Goal: Navigation & Orientation: Find specific page/section

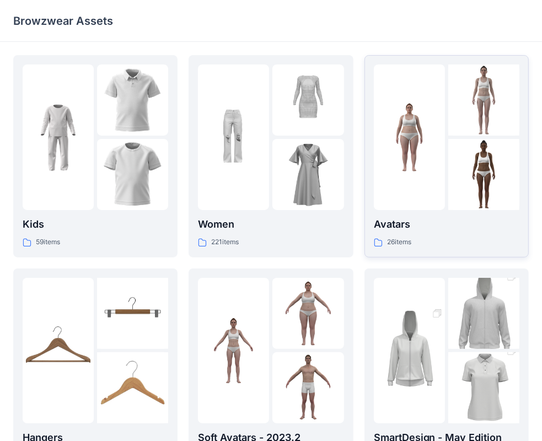
click at [457, 234] on div "Avatars 26 items" at bounding box center [446, 232] width 145 height 31
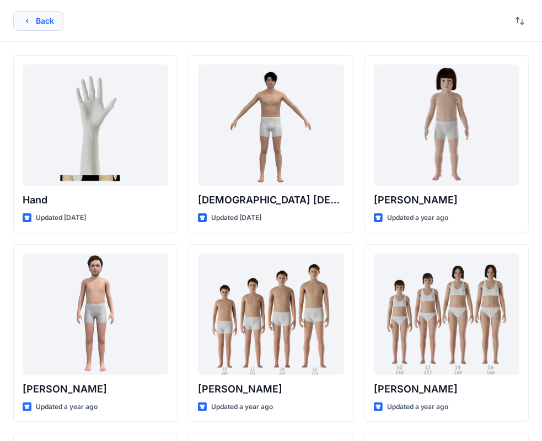
click at [57, 24] on button "Back" at bounding box center [38, 21] width 50 height 20
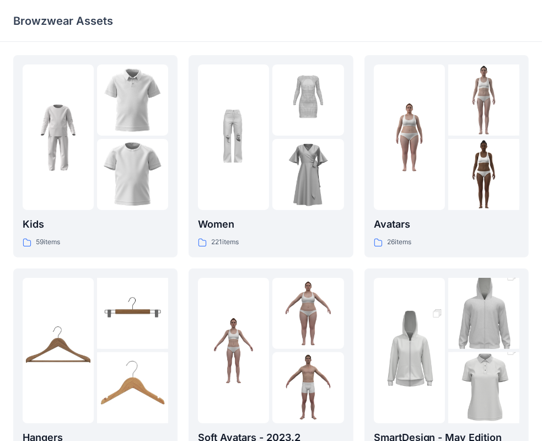
scroll to position [220, 0]
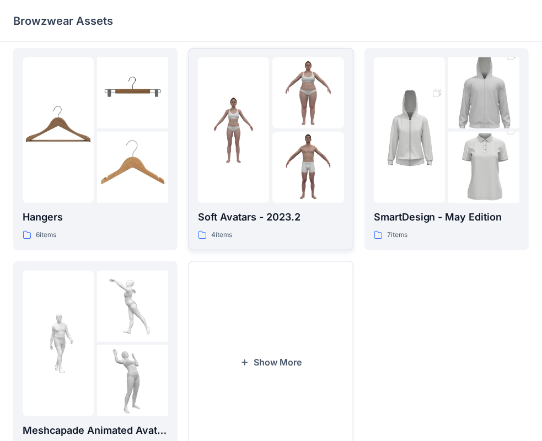
click at [282, 217] on p "Soft Avatars - 2023.2" at bounding box center [270, 216] width 145 height 15
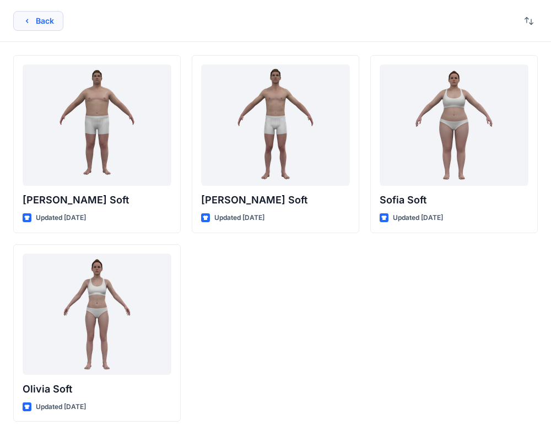
click at [37, 18] on button "Back" at bounding box center [38, 21] width 50 height 20
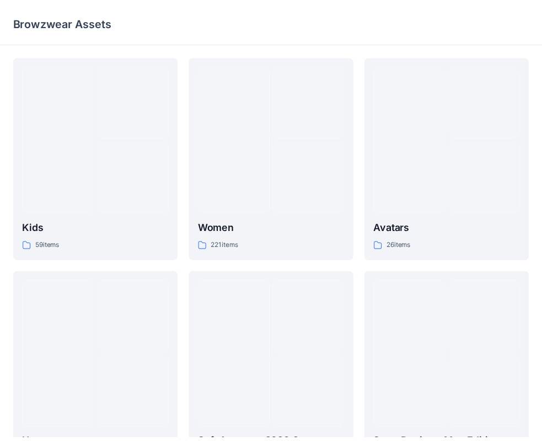
scroll to position [220, 0]
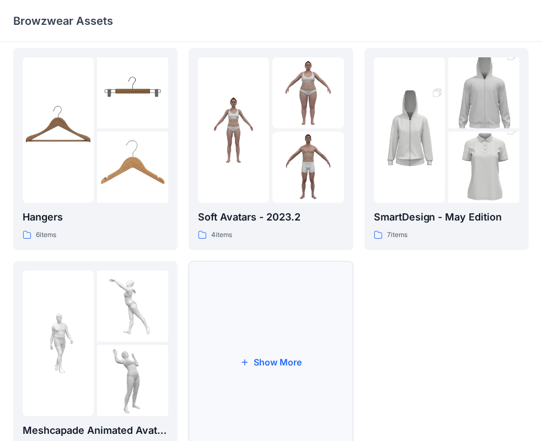
click at [272, 352] on button "Show More" at bounding box center [270, 362] width 164 height 202
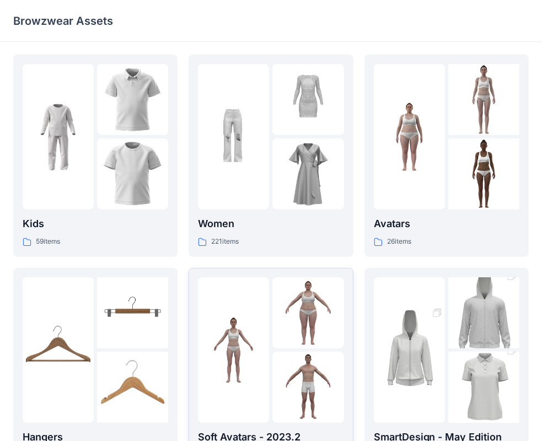
scroll to position [0, 0]
click at [426, 183] on div at bounding box center [409, 136] width 71 height 145
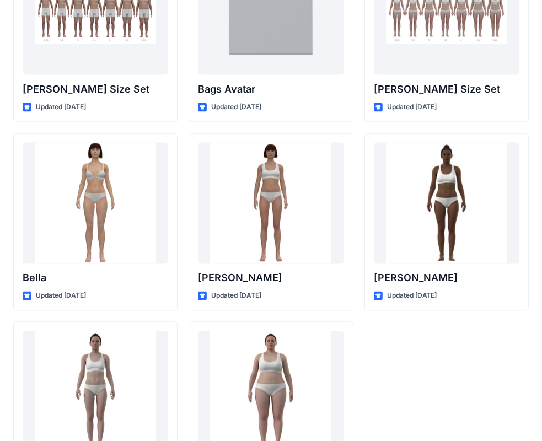
scroll to position [1267, 0]
